Goal: Check status: Check status

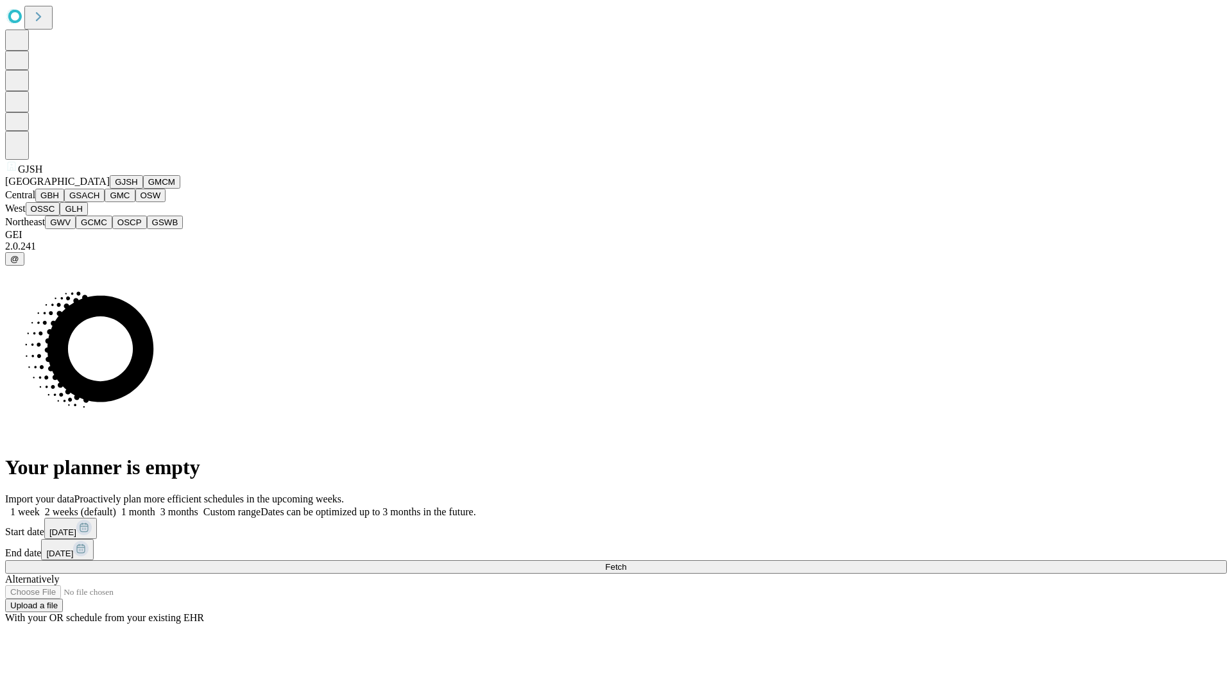
click at [110, 189] on button "GJSH" at bounding box center [126, 181] width 33 height 13
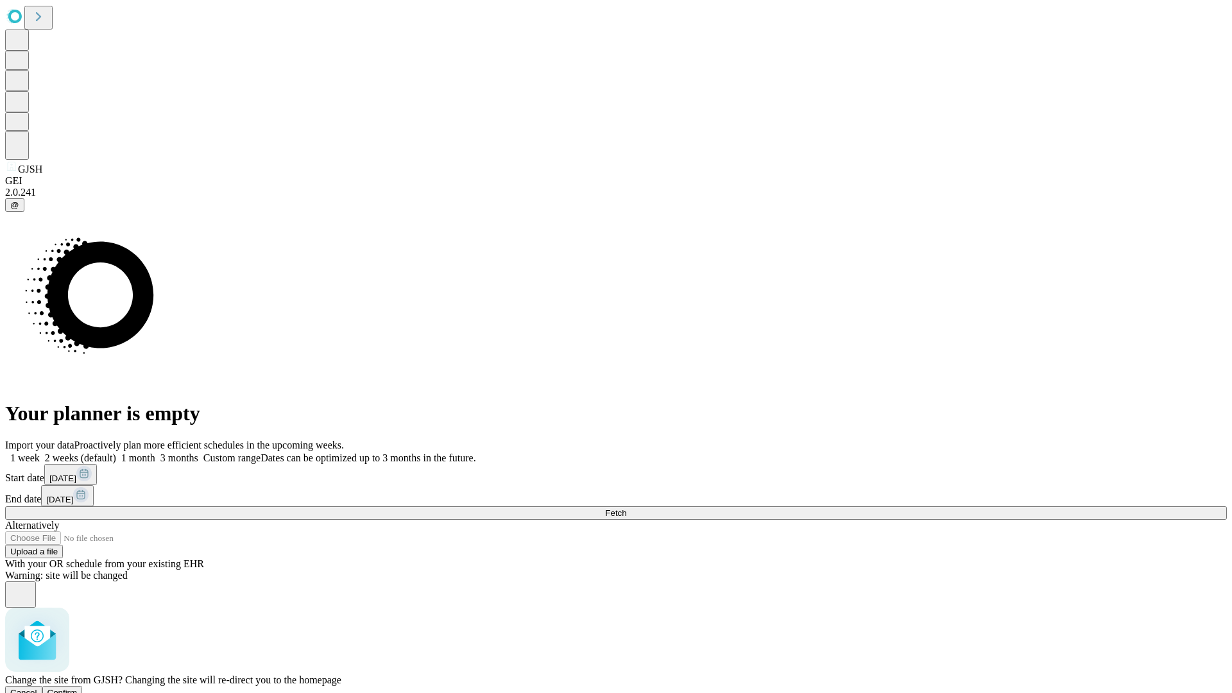
click at [78, 688] on span "Confirm" at bounding box center [62, 693] width 30 height 10
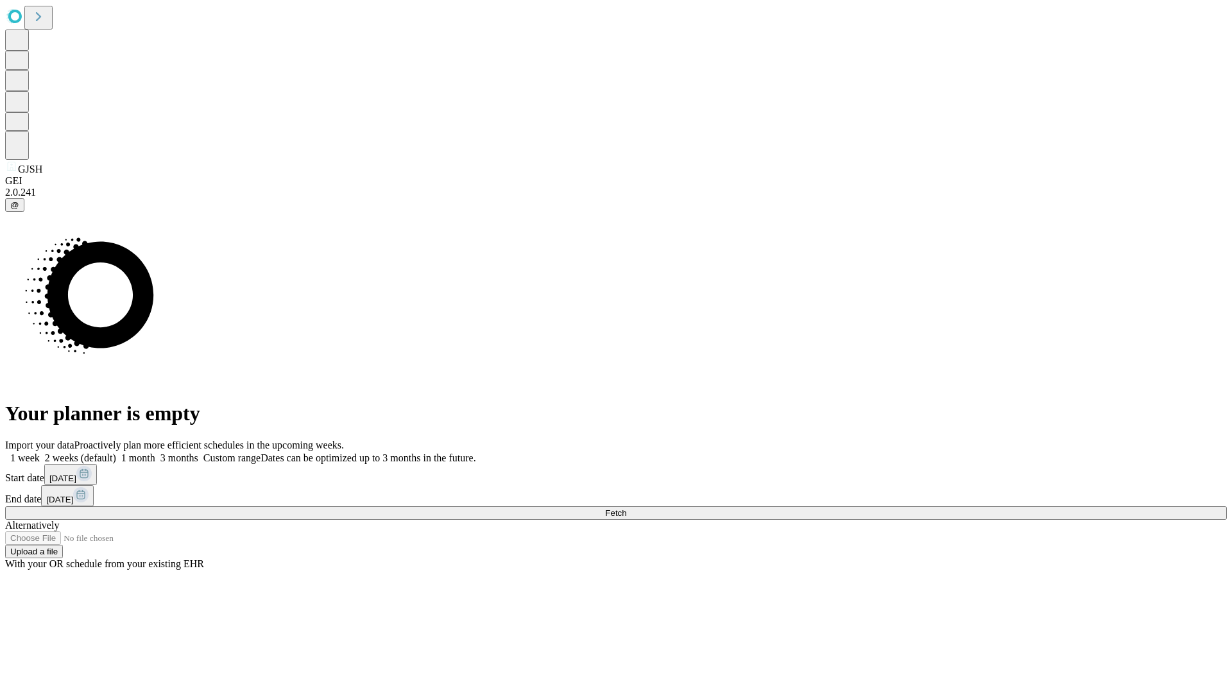
click at [40, 452] on label "1 week" at bounding box center [22, 457] width 35 height 11
click at [626, 508] on span "Fetch" at bounding box center [615, 513] width 21 height 10
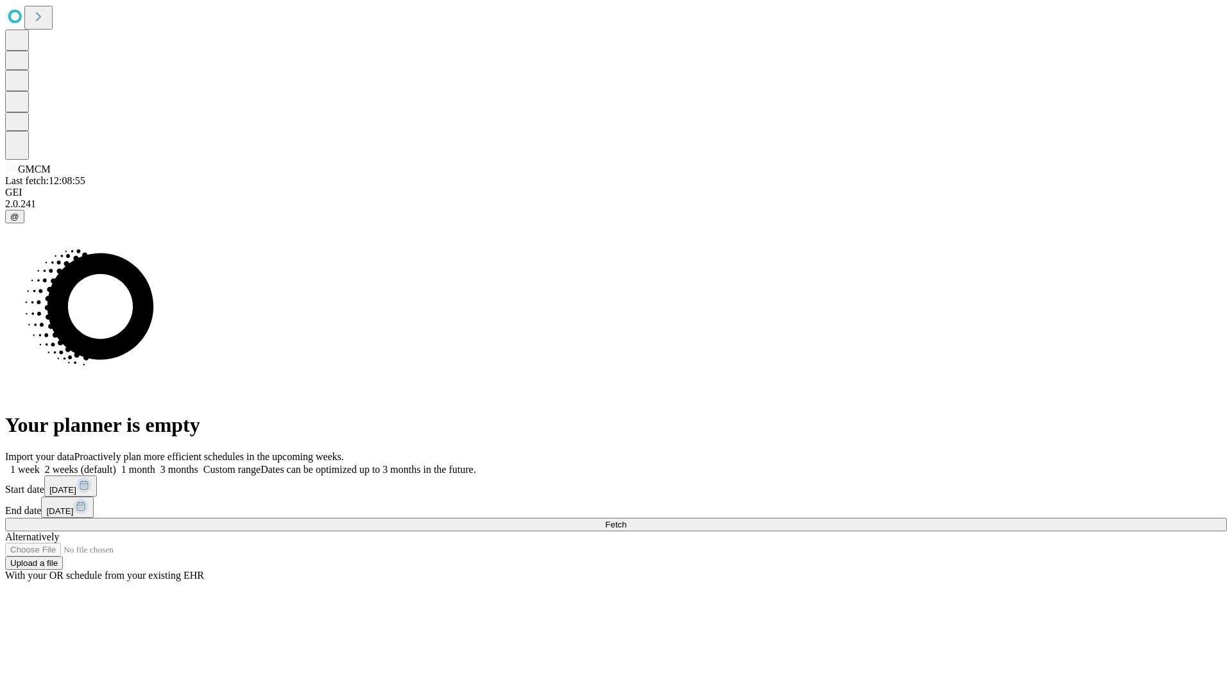
click at [40, 464] on label "1 week" at bounding box center [22, 469] width 35 height 11
click at [626, 520] on span "Fetch" at bounding box center [615, 525] width 21 height 10
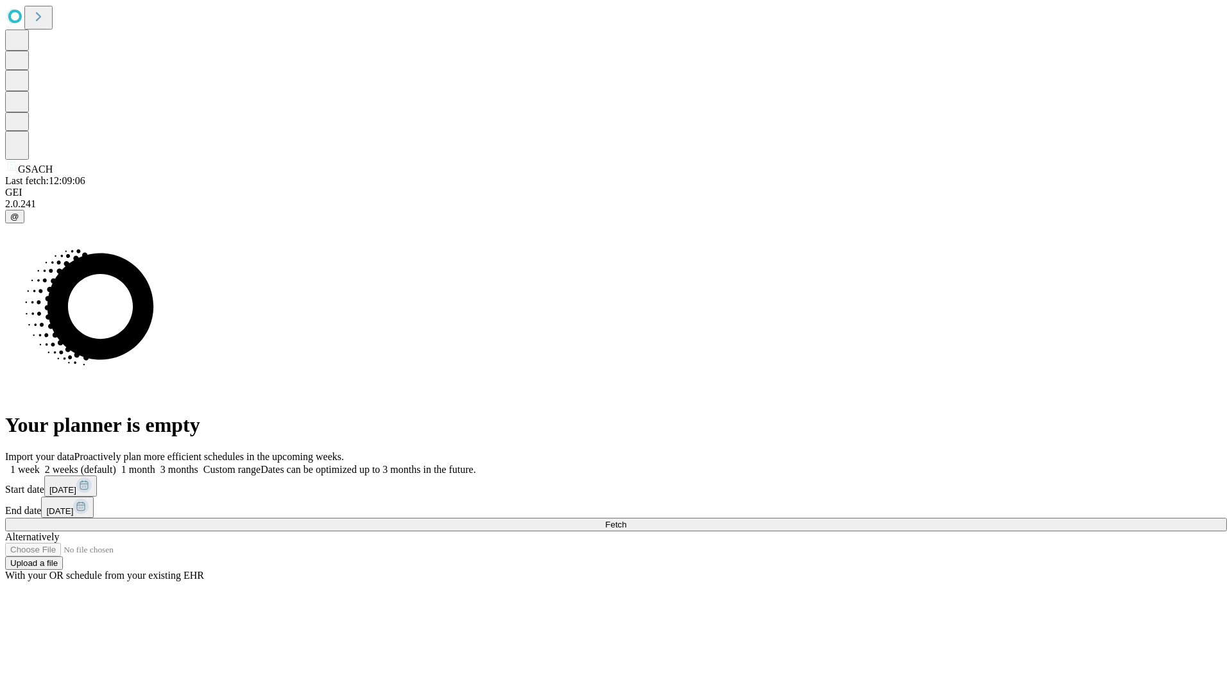
click at [40, 464] on label "1 week" at bounding box center [22, 469] width 35 height 11
click at [626, 520] on span "Fetch" at bounding box center [615, 525] width 21 height 10
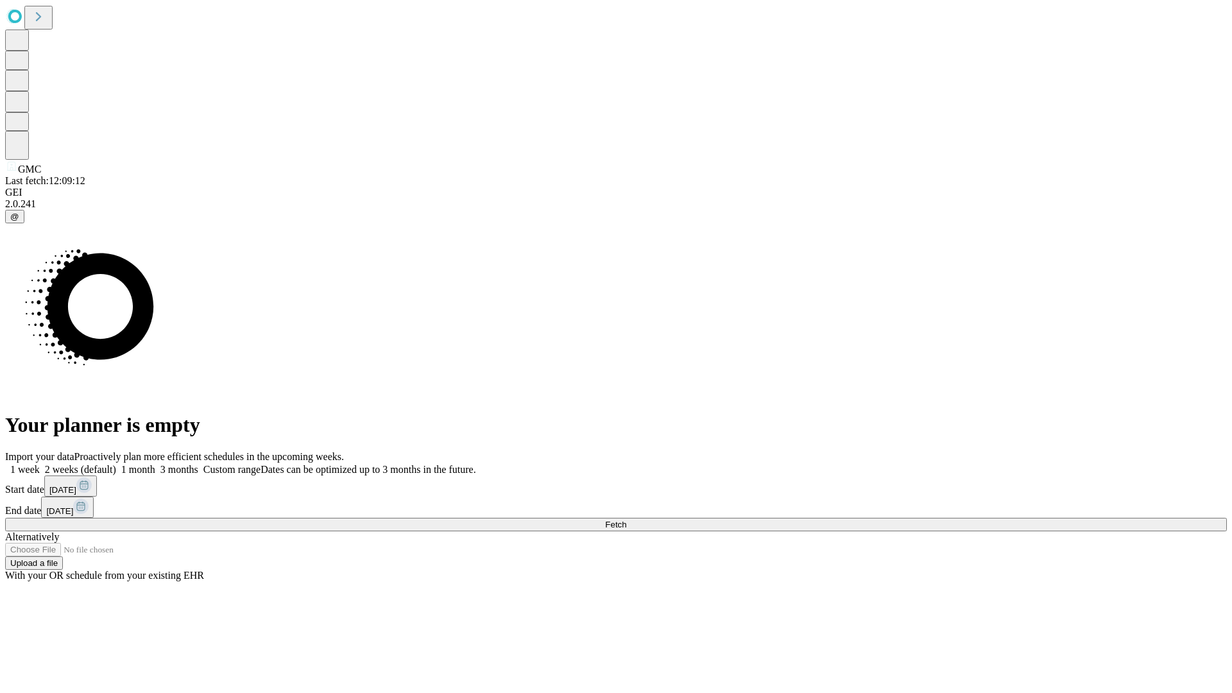
click at [40, 464] on label "1 week" at bounding box center [22, 469] width 35 height 11
click at [626, 520] on span "Fetch" at bounding box center [615, 525] width 21 height 10
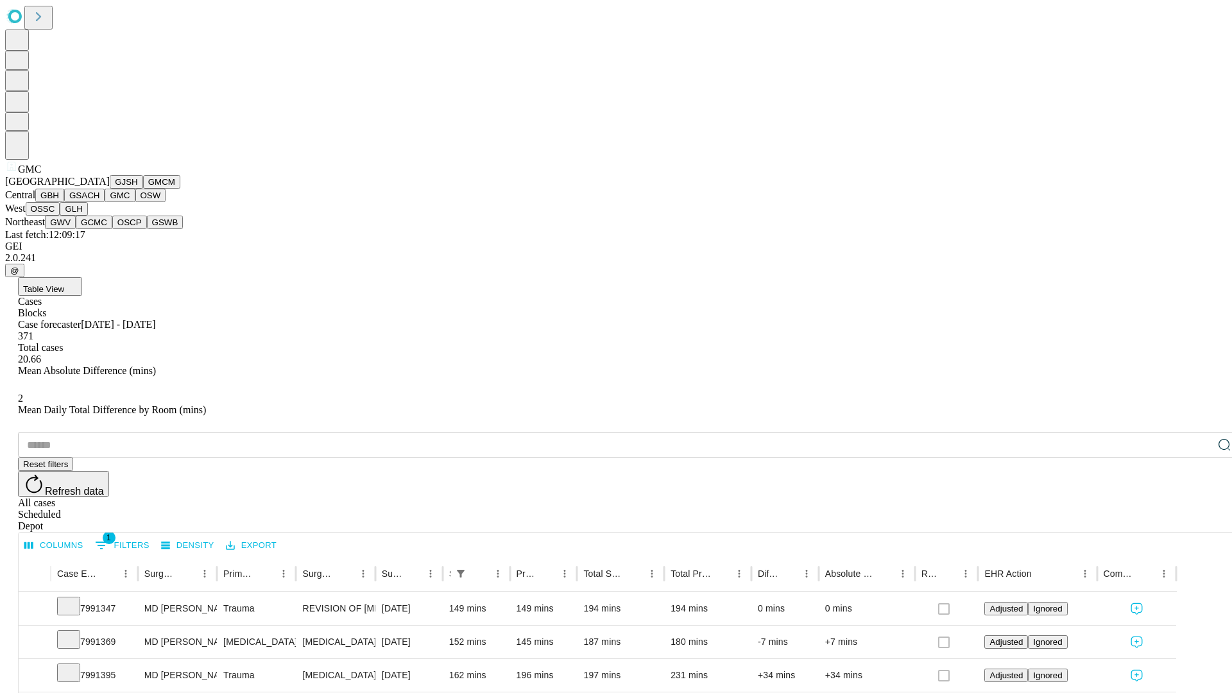
click at [135, 202] on button "OSW" at bounding box center [150, 195] width 31 height 13
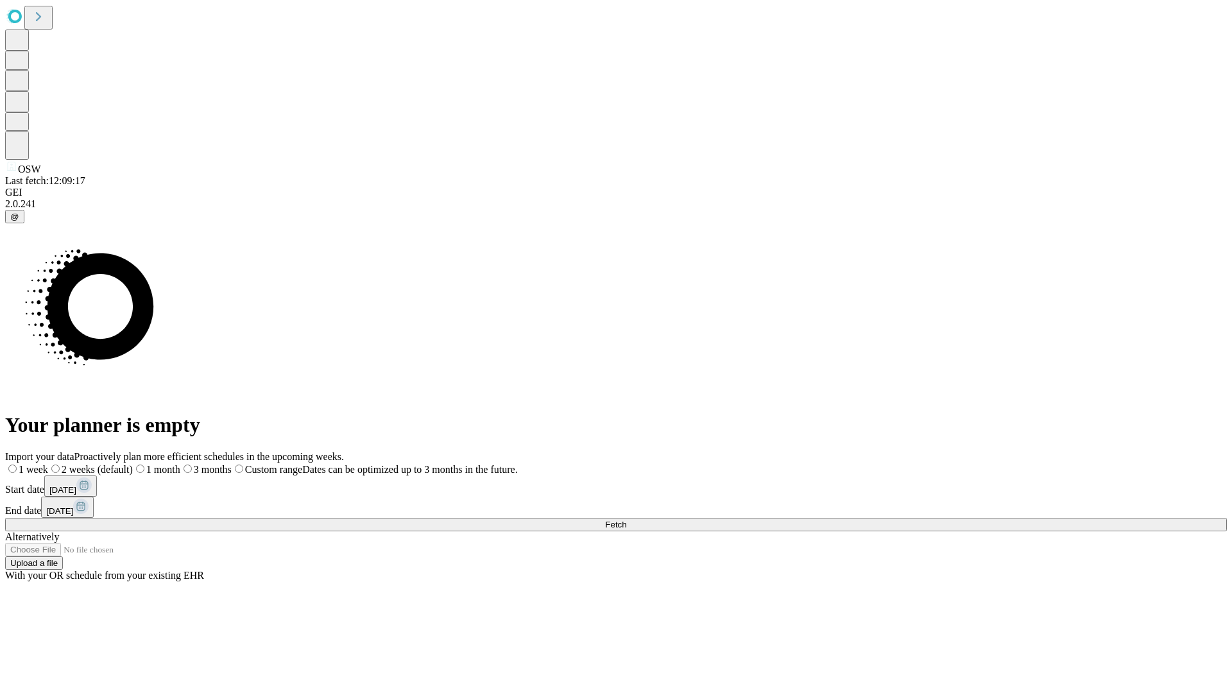
click at [48, 464] on label "1 week" at bounding box center [26, 469] width 43 height 11
click at [626, 520] on span "Fetch" at bounding box center [615, 525] width 21 height 10
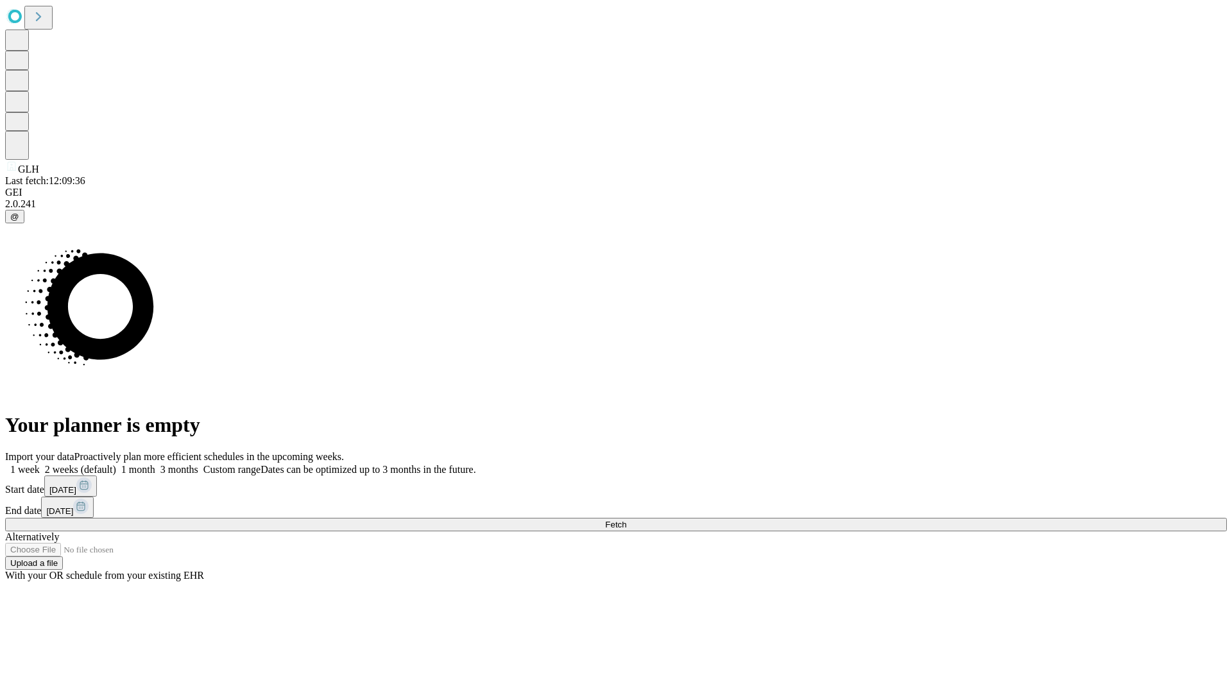
click at [40, 464] on label "1 week" at bounding box center [22, 469] width 35 height 11
click at [626, 520] on span "Fetch" at bounding box center [615, 525] width 21 height 10
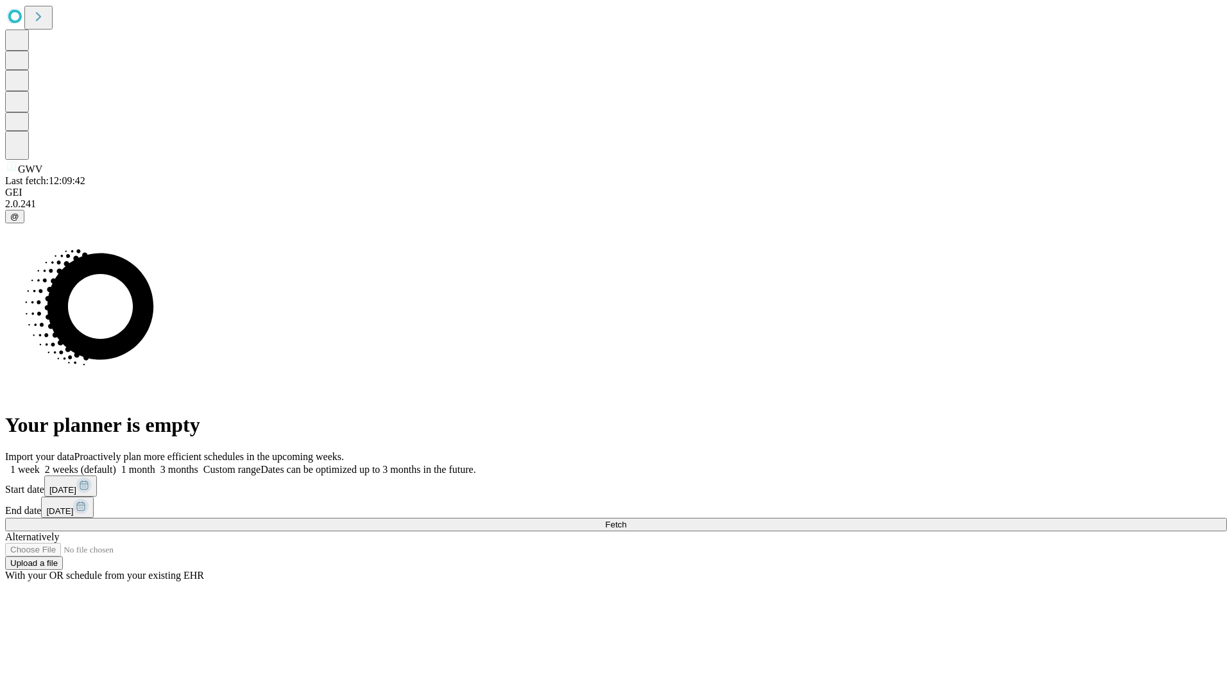
click at [626, 520] on span "Fetch" at bounding box center [615, 525] width 21 height 10
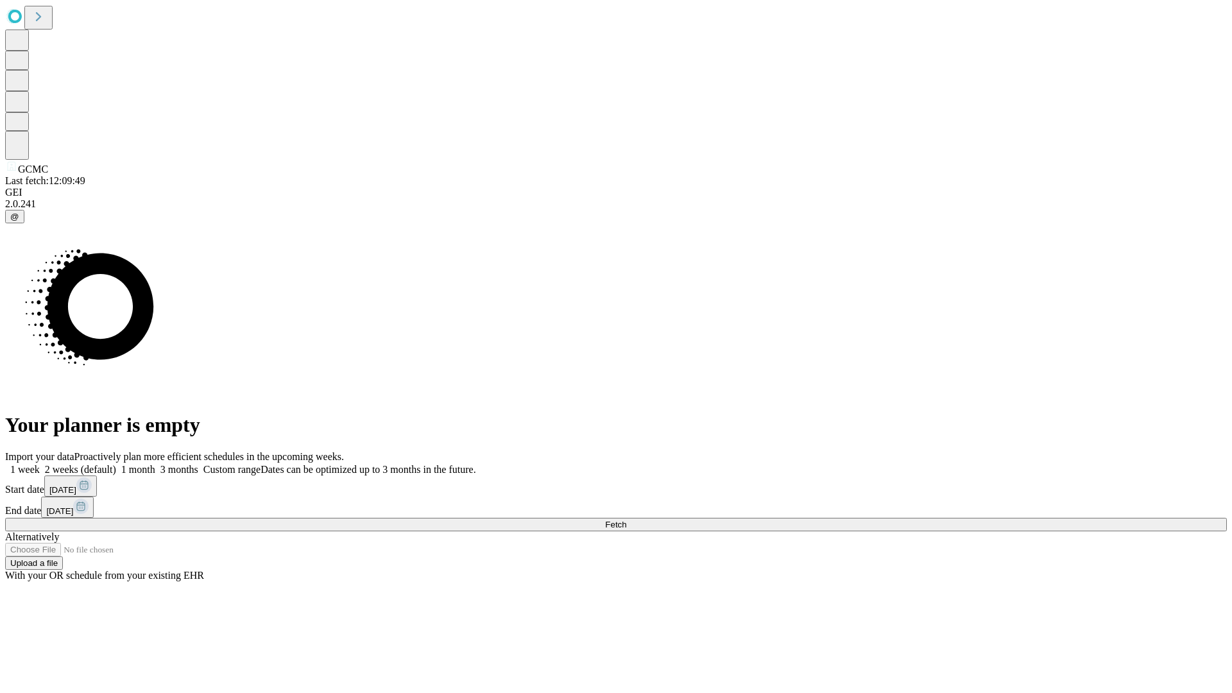
click at [40, 464] on label "1 week" at bounding box center [22, 469] width 35 height 11
click at [626, 520] on span "Fetch" at bounding box center [615, 525] width 21 height 10
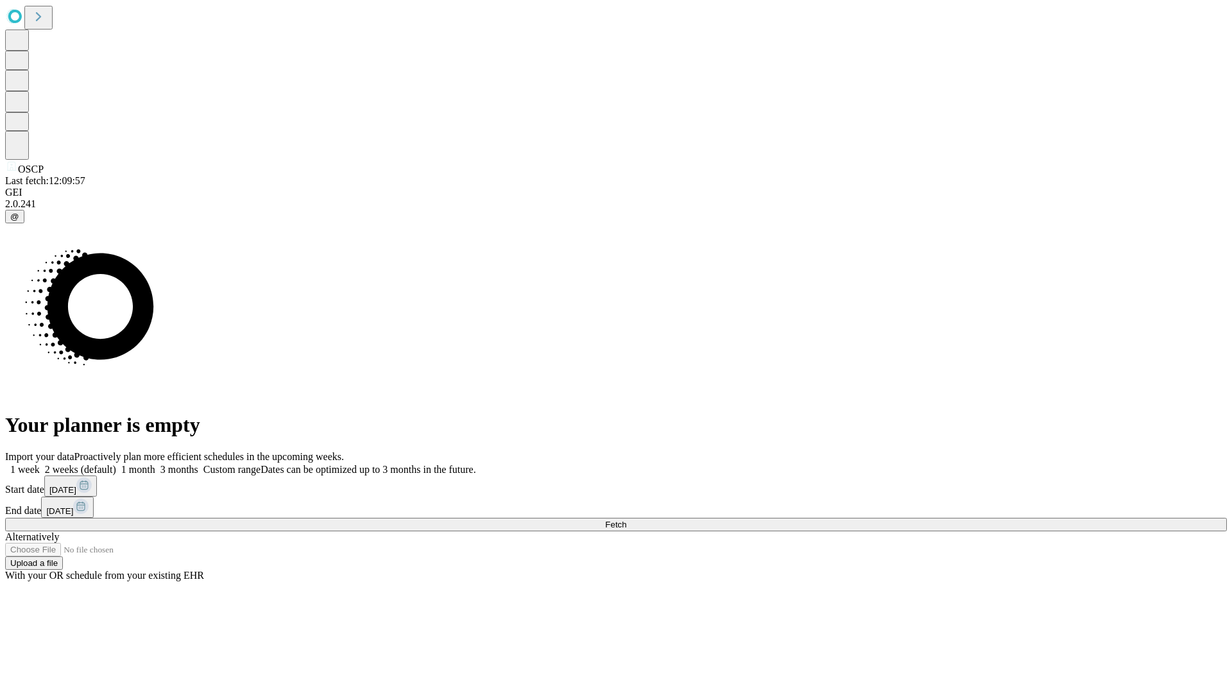
click at [40, 464] on label "1 week" at bounding box center [22, 469] width 35 height 11
click at [626, 520] on span "Fetch" at bounding box center [615, 525] width 21 height 10
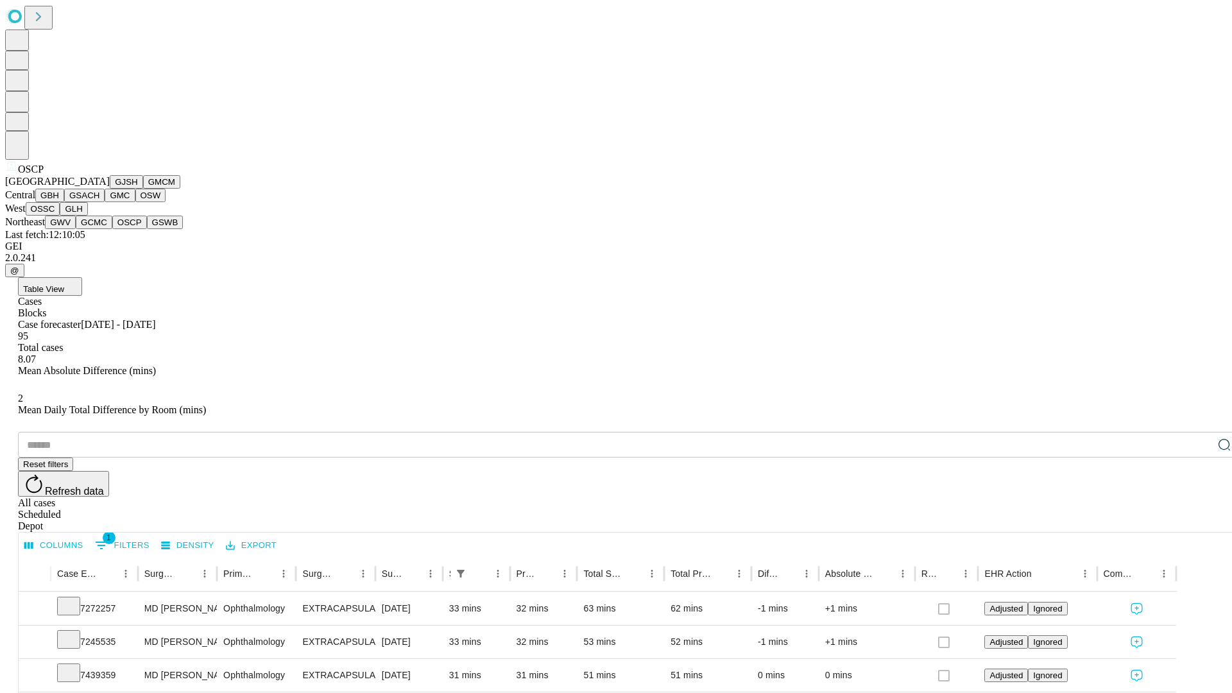
click at [147, 229] on button "GSWB" at bounding box center [165, 222] width 37 height 13
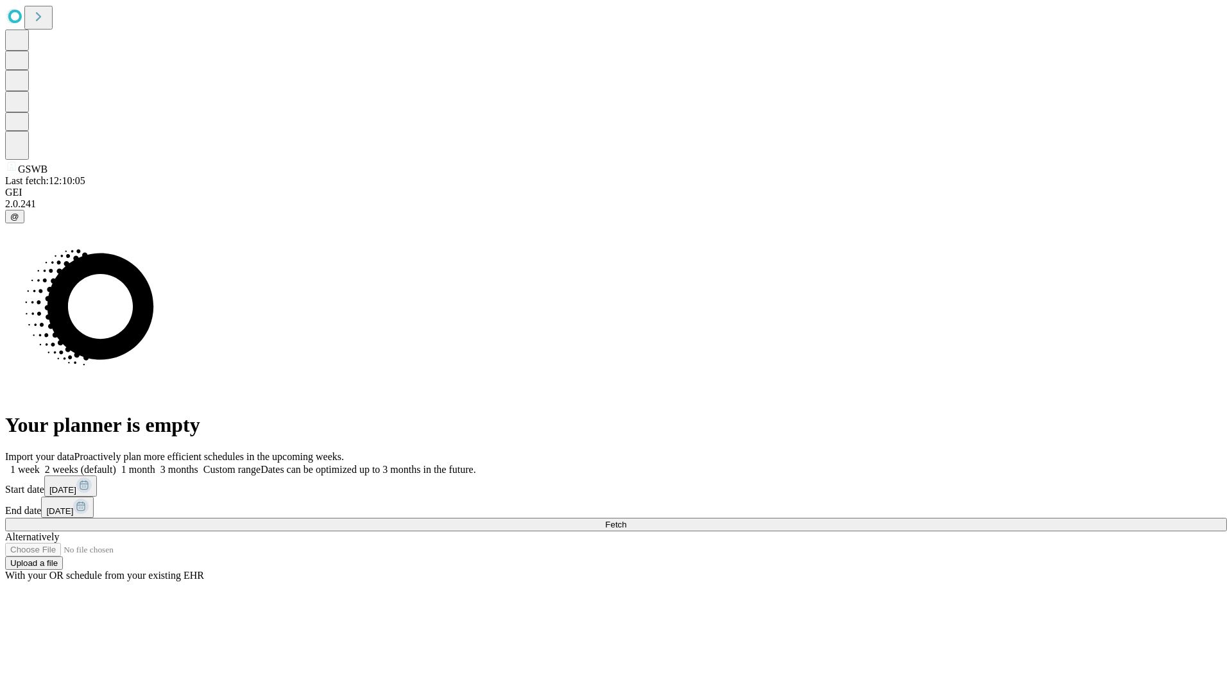
click at [40, 464] on label "1 week" at bounding box center [22, 469] width 35 height 11
click at [626, 520] on span "Fetch" at bounding box center [615, 525] width 21 height 10
